Goal: Task Accomplishment & Management: Manage account settings

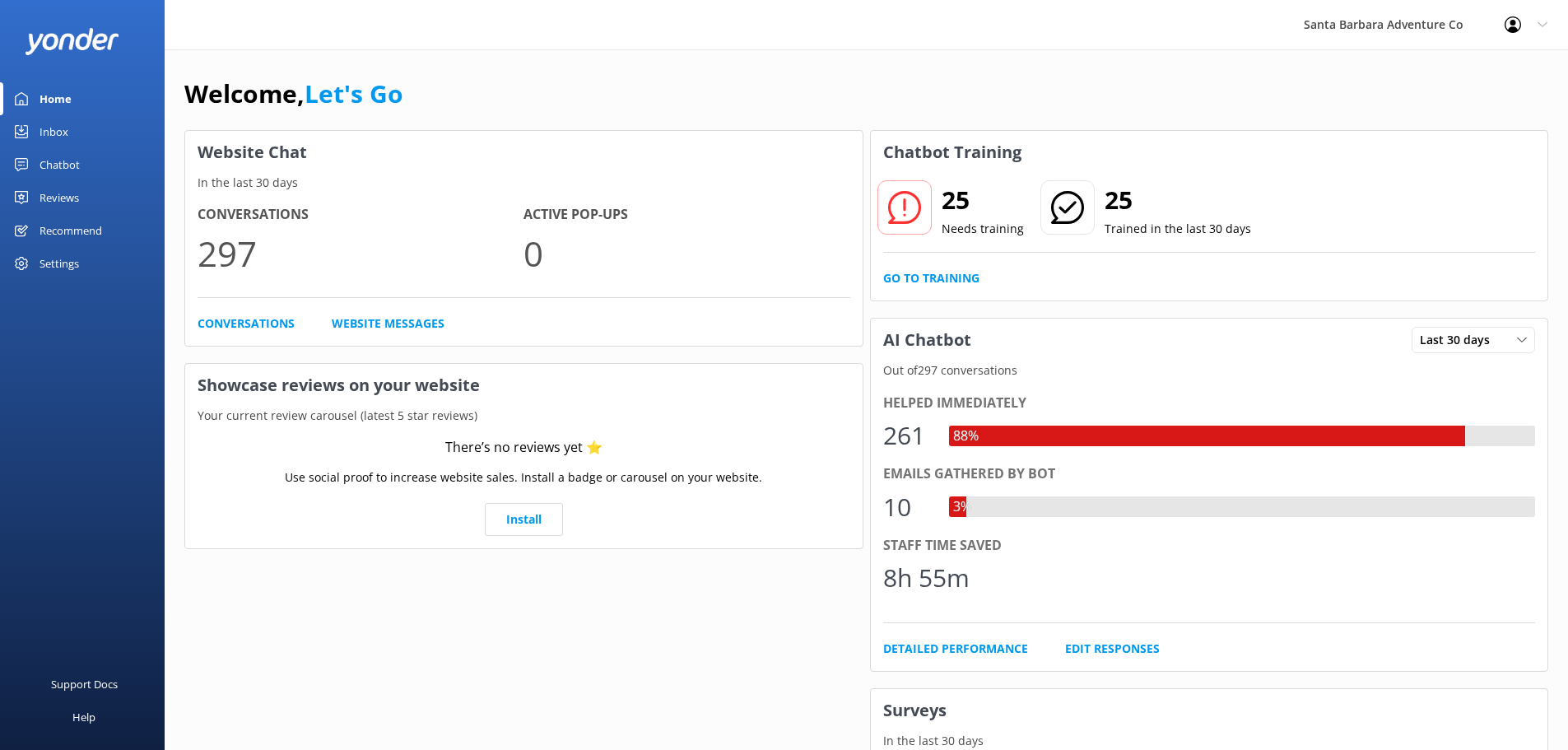
click at [39, 142] on div "Inbox" at bounding box center [54, 131] width 29 height 33
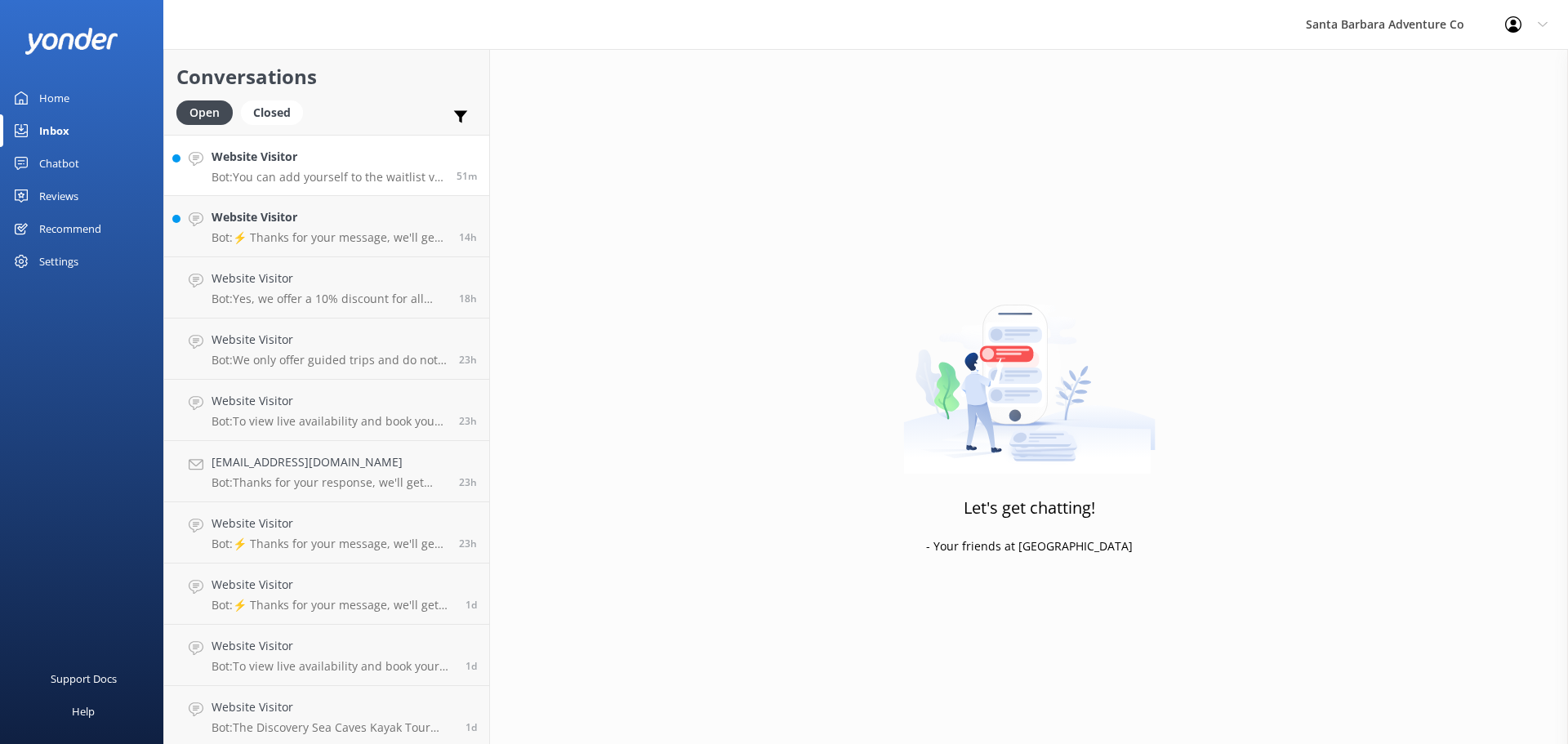
click at [311, 187] on link "Website Visitor Bot: You can add yourself to the waitlist via the booking syste…" at bounding box center [326, 165] width 325 height 61
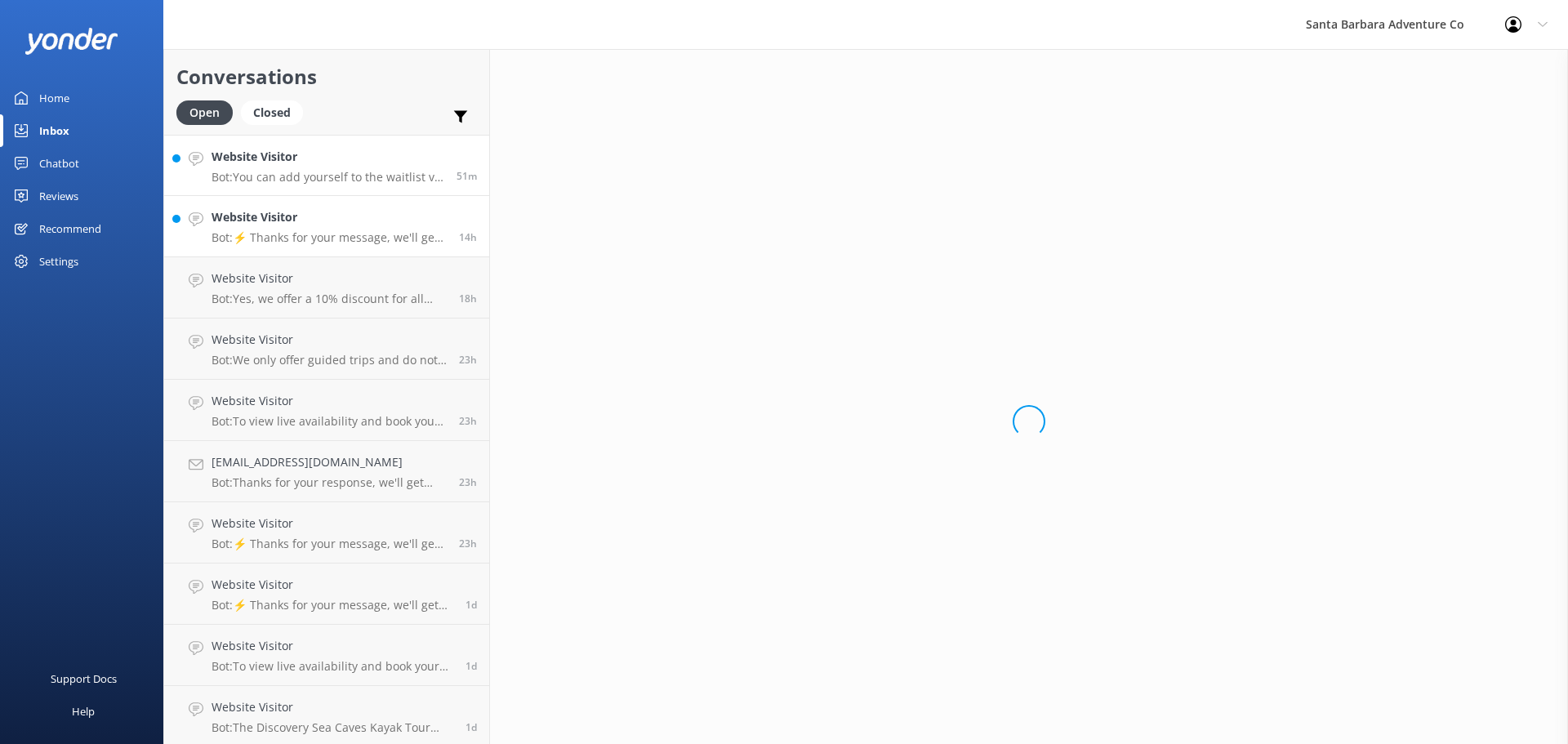
click at [313, 225] on h4 "Website Visitor" at bounding box center [329, 217] width 235 height 18
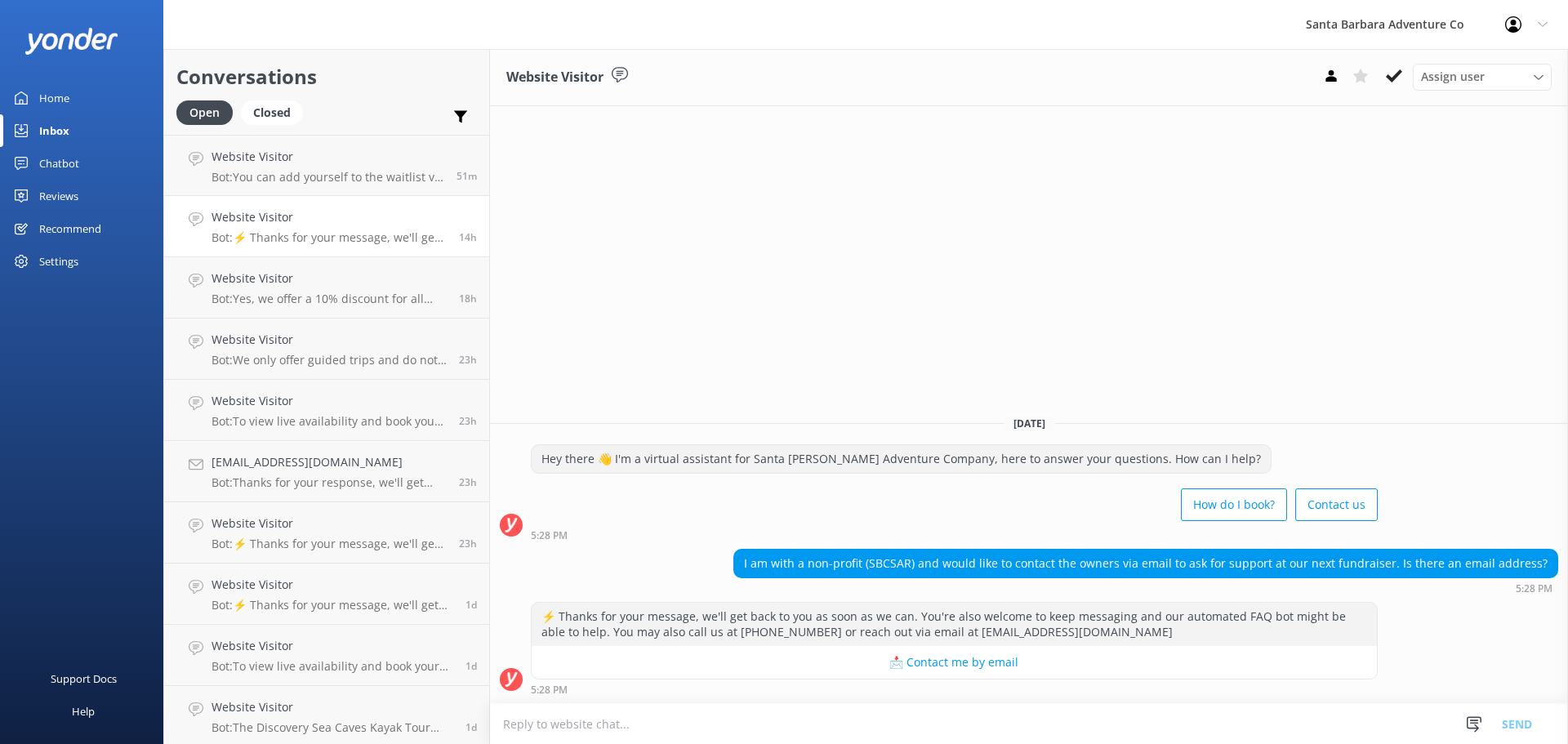
drag, startPoint x: 1435, startPoint y: 637, endPoint x: 661, endPoint y: 383, distance: 814.6
click at [661, 383] on div "Website Visitor Assign user Will [PERSON_NAME] [PERSON_NAME] Let's Go Gabe [DAT…" at bounding box center [1029, 396] width 1078 height 695
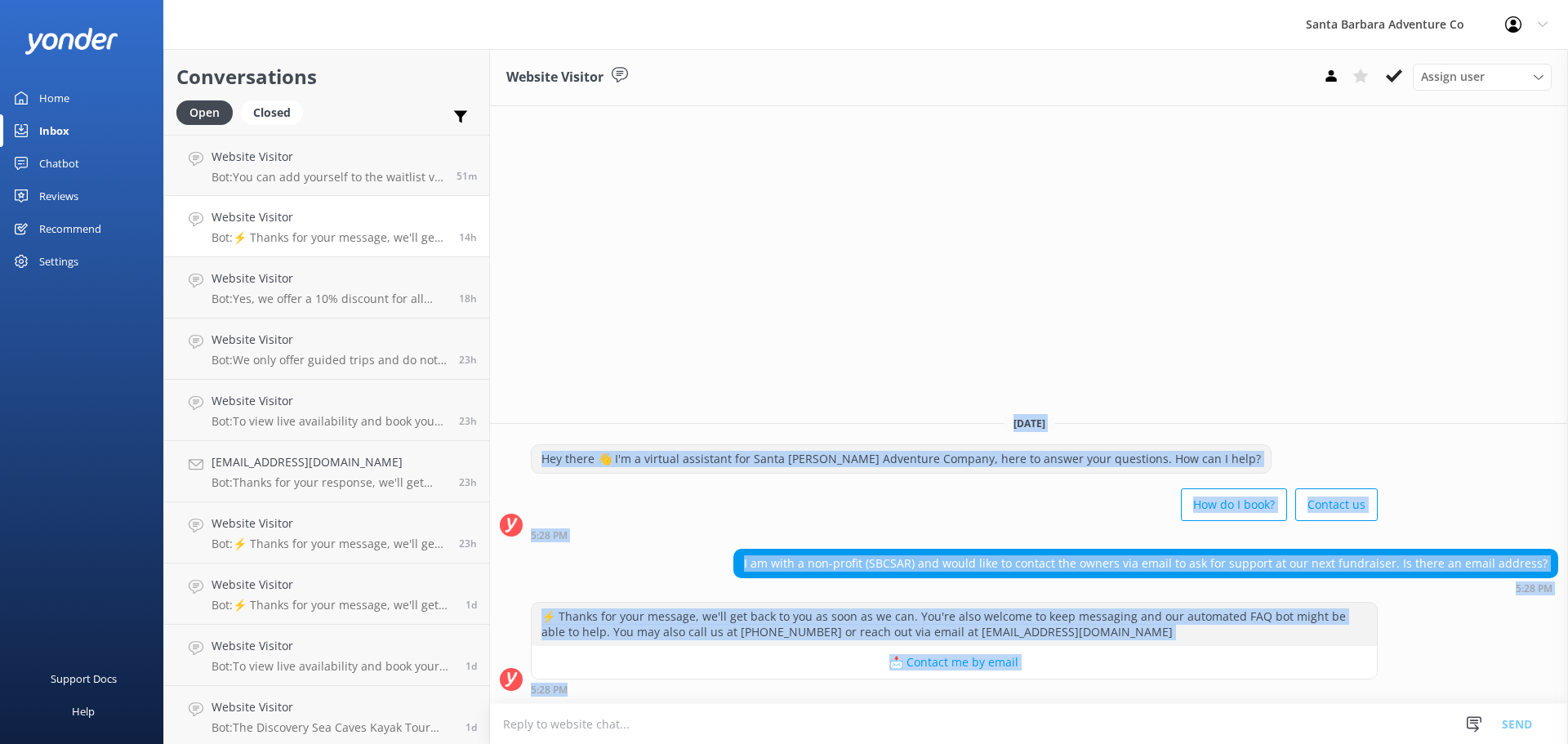
drag, startPoint x: 661, startPoint y: 383, endPoint x: 1343, endPoint y: 707, distance: 755.0
click at [1343, 707] on div "Website Visitor Assign user Will [PERSON_NAME] [PERSON_NAME] Let's Go Gabe [DAT…" at bounding box center [1029, 396] width 1078 height 695
click at [1374, 609] on div "⚡ Thanks for your message, we'll get back to you as soon as we can. You're also…" at bounding box center [954, 624] width 845 height 44
drag, startPoint x: 1424, startPoint y: 685, endPoint x: 897, endPoint y: 400, distance: 599.1
click at [897, 400] on div "Website Visitor Assign user Will [PERSON_NAME] [PERSON_NAME] Let's Go Gabe [DAT…" at bounding box center [1029, 396] width 1078 height 695
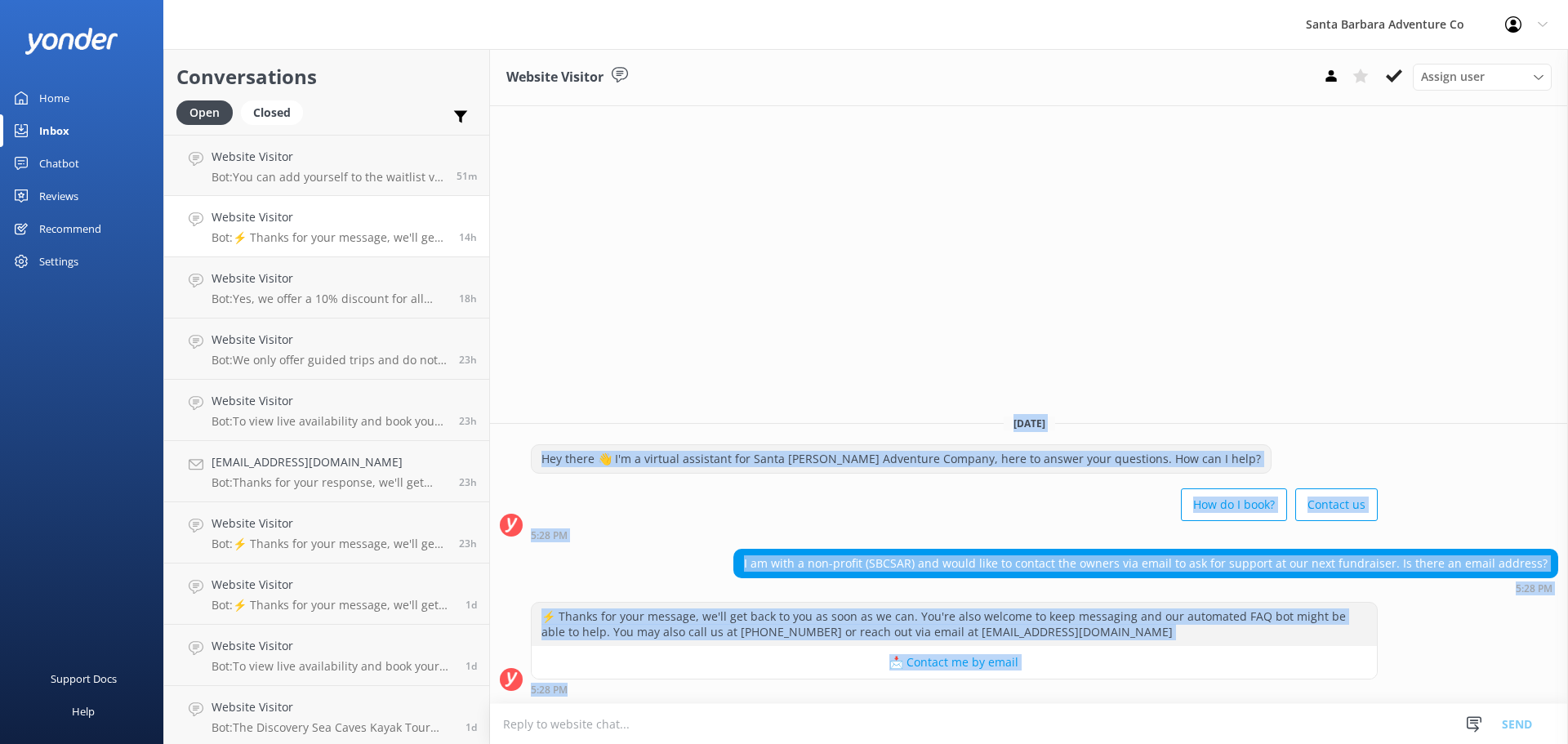
click at [894, 398] on div "Website Visitor Assign user Will [PERSON_NAME] [PERSON_NAME] Let's Go Gabe [DAT…" at bounding box center [1029, 396] width 1078 height 695
drag, startPoint x: 887, startPoint y: 398, endPoint x: 1444, endPoint y: 720, distance: 643.4
click at [1444, 720] on div "Website Visitor Assign user Will [PERSON_NAME] [PERSON_NAME] Let's Go Gabe [DAT…" at bounding box center [1029, 396] width 1078 height 695
click at [1410, 634] on div "⚡ Thanks for your message, we'll get back to you as soon as we can. You're also…" at bounding box center [1029, 648] width 1078 height 93
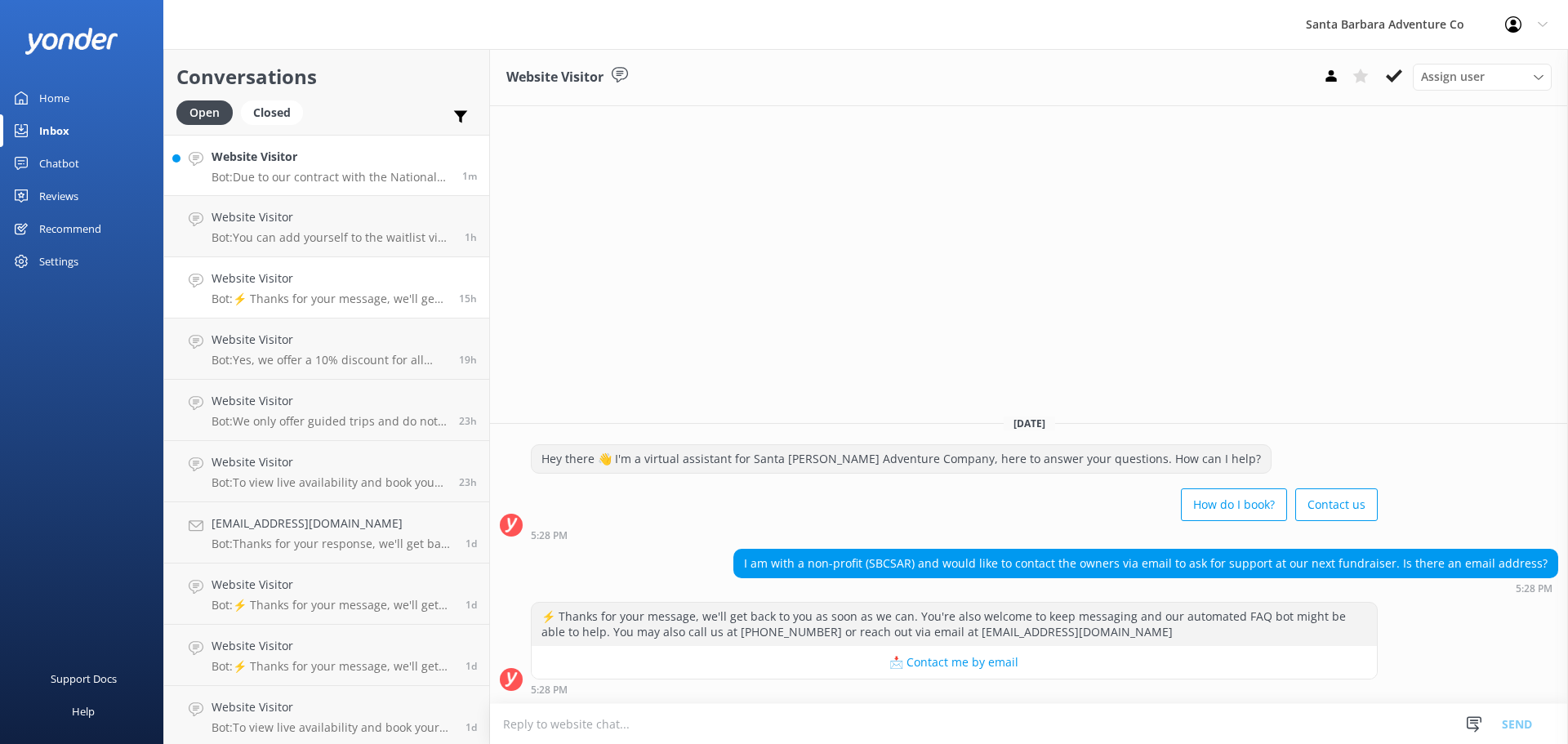
click at [273, 182] on p "Bot: Due to our contract with the National Park Service, we are unable to sell …" at bounding box center [331, 177] width 238 height 15
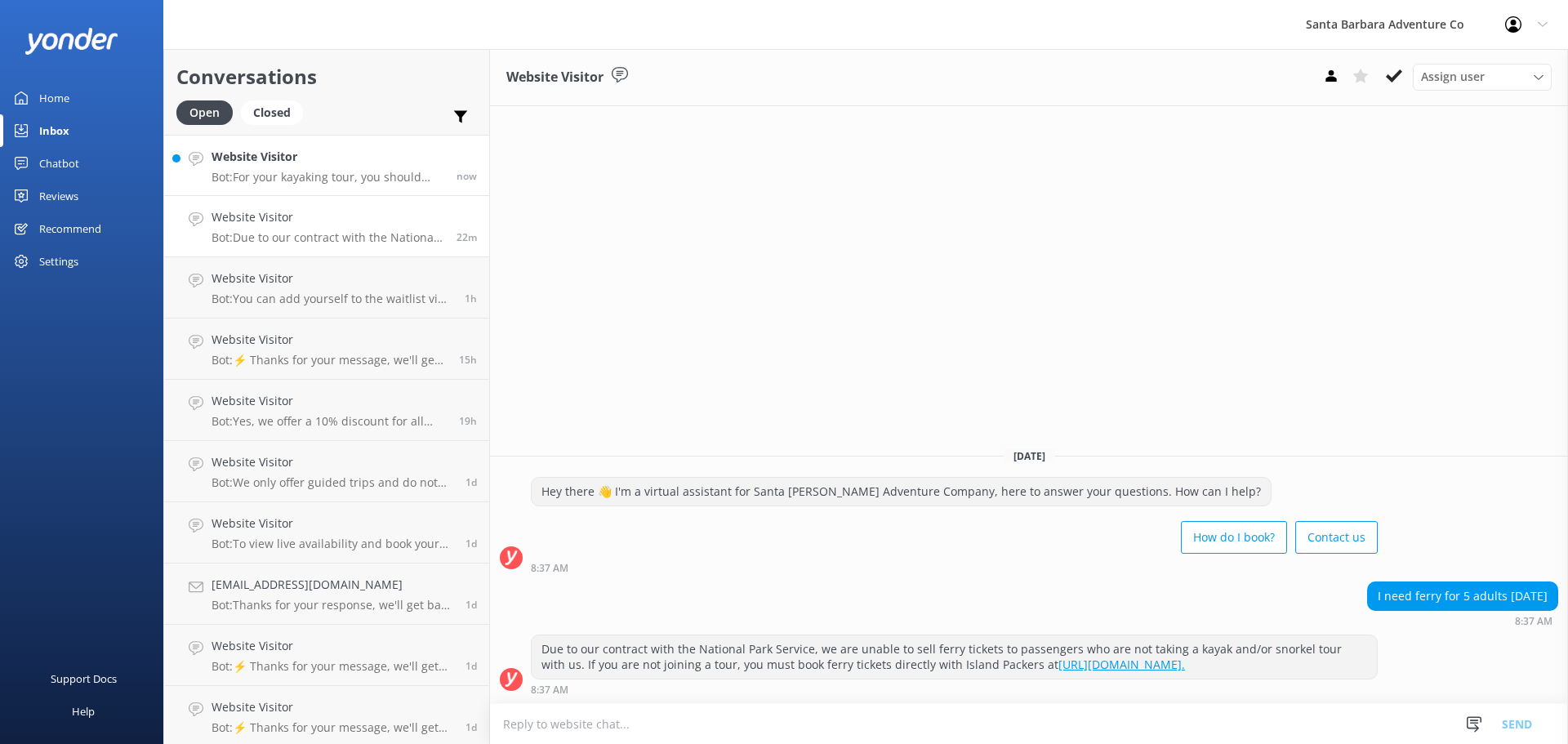
click at [285, 156] on h4 "Website Visitor" at bounding box center [328, 157] width 233 height 18
